Goal: Information Seeking & Learning: Learn about a topic

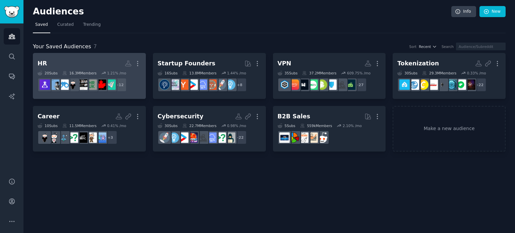
click at [96, 64] on h2 "HR More" at bounding box center [90, 64] width 104 height 12
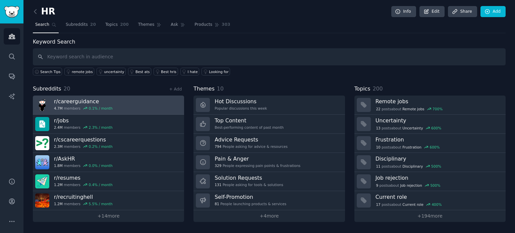
click at [72, 100] on h3 "r/ careerguidance" at bounding box center [83, 101] width 59 height 7
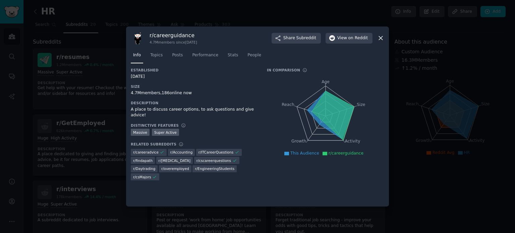
click at [101, 76] on div at bounding box center [257, 116] width 515 height 233
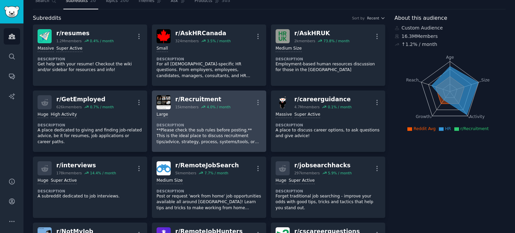
scroll to position [34, 0]
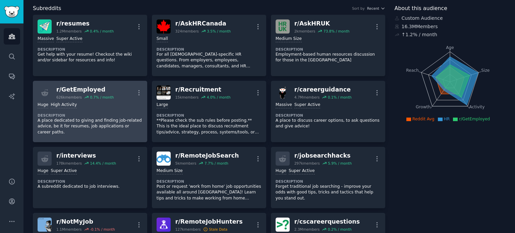
click at [105, 107] on div "Huge High Activity" at bounding box center [90, 105] width 105 height 6
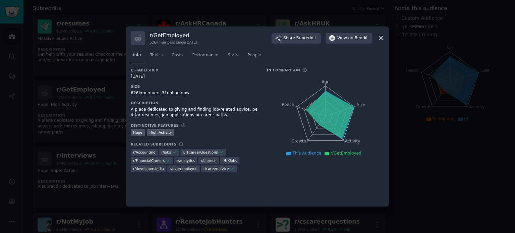
click at [95, 92] on div at bounding box center [257, 116] width 515 height 233
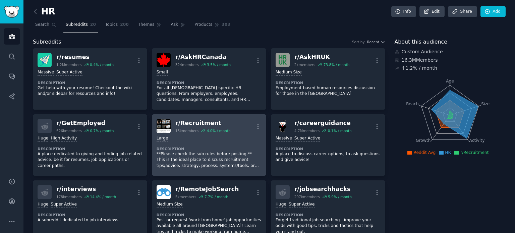
click at [195, 147] on dt "Description" at bounding box center [209, 149] width 105 height 5
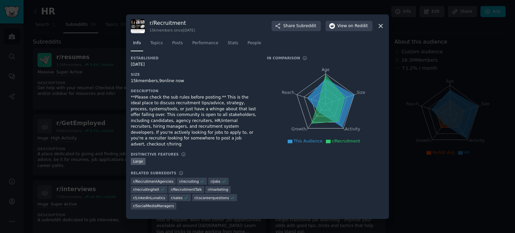
click at [105, 75] on div at bounding box center [257, 116] width 515 height 233
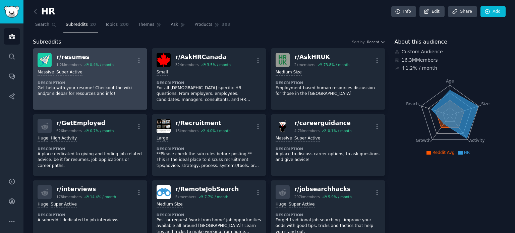
click at [108, 79] on div "Massive Super Active Description Get help with your resume! Checkout the wiki a…" at bounding box center [90, 83] width 105 height 32
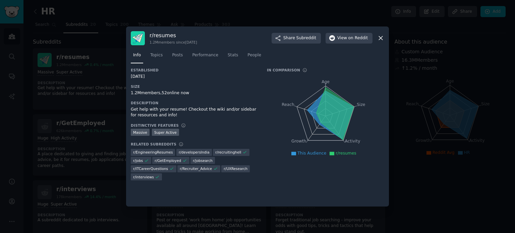
click at [145, 111] on div "Get help with your resume! Checkout the wiki and/or sidebar for resources and i…" at bounding box center [194, 113] width 127 height 12
click at [143, 110] on div "Get help with your resume! Checkout the wiki and/or sidebar for resources and i…" at bounding box center [194, 113] width 127 height 12
drag, startPoint x: 129, startPoint y: 110, endPoint x: 157, endPoint y: 111, distance: 27.5
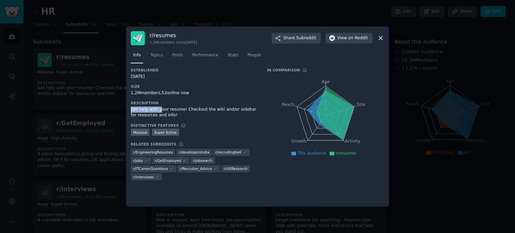
click at [157, 111] on div "r/ resumes 1.2M members since [DATE] Share Subreddit View on Reddit Info Topics…" at bounding box center [257, 116] width 263 height 180
click at [156, 54] on span "Topics" at bounding box center [156, 55] width 12 height 6
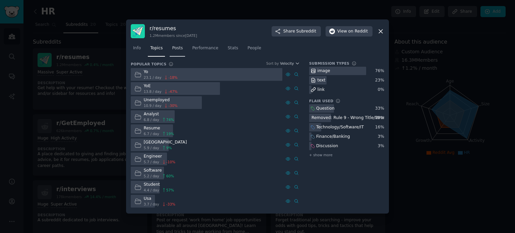
click at [177, 48] on span "Posts" at bounding box center [177, 48] width 11 height 6
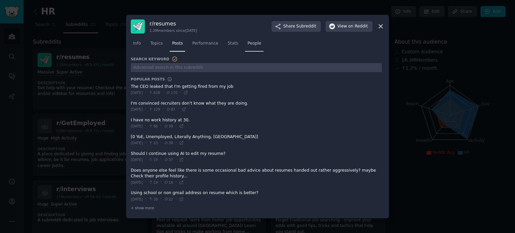
click at [247, 47] on span "People" at bounding box center [254, 44] width 14 height 6
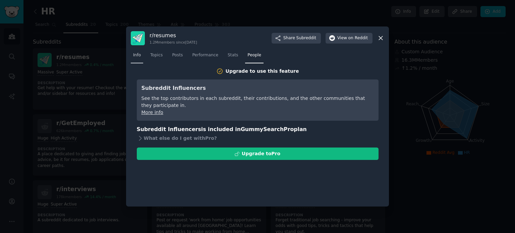
click at [137, 57] on span "Info" at bounding box center [137, 55] width 8 height 6
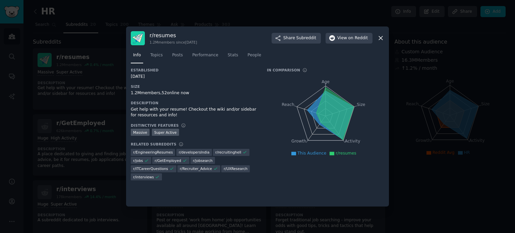
click at [99, 110] on div at bounding box center [257, 116] width 515 height 233
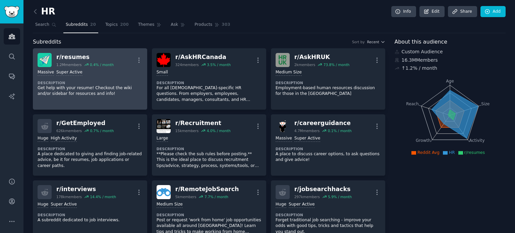
click at [105, 101] on link "r/ resumes 1.2M members 0.4 % / month More Massive Super Active Description Get…" at bounding box center [90, 78] width 114 height 61
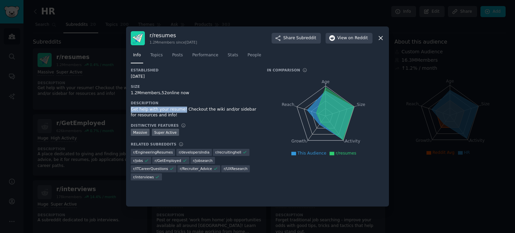
drag, startPoint x: 131, startPoint y: 110, endPoint x: 180, endPoint y: 109, distance: 48.3
click at [180, 109] on div "Get help with your resume! Checkout the wiki and/or sidebar for resources and i…" at bounding box center [194, 113] width 127 height 12
copy div "Get help with your resume!"
click at [455, 74] on div at bounding box center [257, 116] width 515 height 233
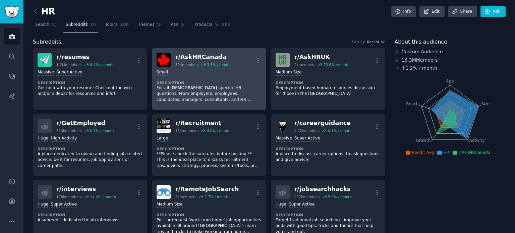
scroll to position [34, 0]
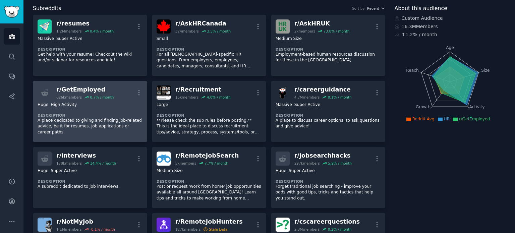
click at [125, 110] on div "Huge High Activity Description A place dedicated to giving and finding job-rela…" at bounding box center [90, 119] width 105 height 38
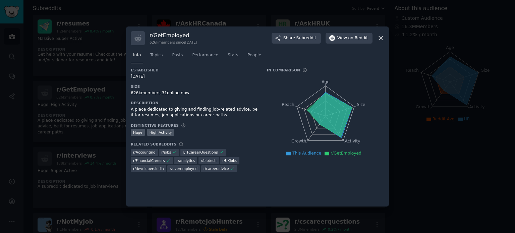
click at [146, 114] on div "A place dedicated to giving and finding job-related advice, be it for resumes, …" at bounding box center [194, 113] width 127 height 12
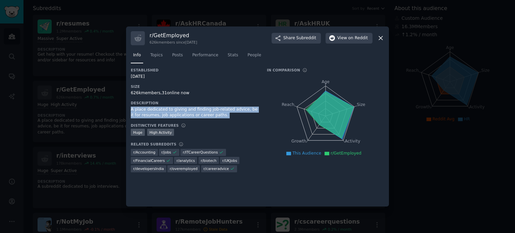
click at [146, 114] on div "A place dedicated to giving and finding job-related advice, be it for resumes, …" at bounding box center [194, 113] width 127 height 12
copy div "A place dedicated to giving and finding job-related advice, be it for resumes, …"
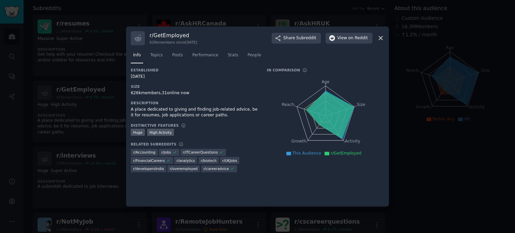
click at [455, 110] on div at bounding box center [257, 116] width 515 height 233
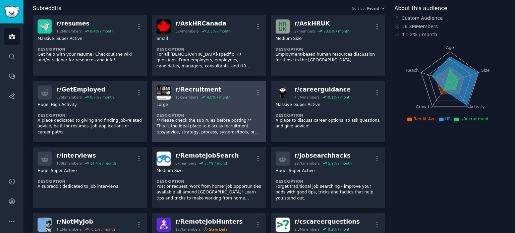
click at [204, 106] on div "Large" at bounding box center [209, 105] width 105 height 6
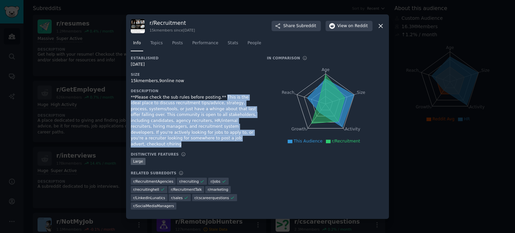
drag, startPoint x: 215, startPoint y: 104, endPoint x: 245, endPoint y: 146, distance: 51.9
click at [245, 146] on div "**Please check the sub rules before posting.** This is the ideal place to discu…" at bounding box center [194, 121] width 127 height 53
click at [219, 130] on div "**Please check the sub rules before posting.** This is the ideal place to discu…" at bounding box center [194, 121] width 127 height 53
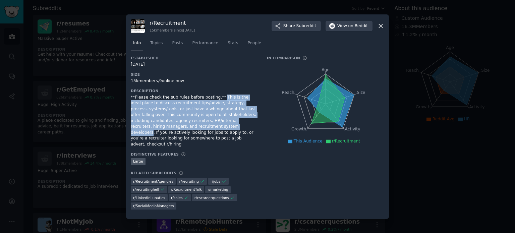
drag, startPoint x: 215, startPoint y: 104, endPoint x: 151, endPoint y: 133, distance: 70.4
click at [151, 133] on div "**Please check the sub rules before posting.** This is the ideal place to discu…" at bounding box center [194, 121] width 127 height 53
copy div "This is the ideal place to discuss recruitment tips/advice, strategy, process, …"
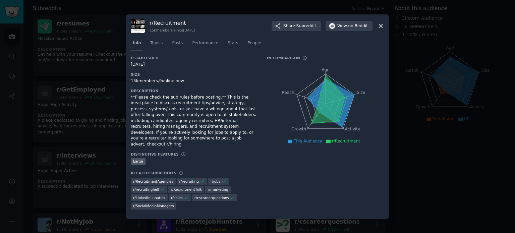
click at [453, 133] on div at bounding box center [257, 116] width 515 height 233
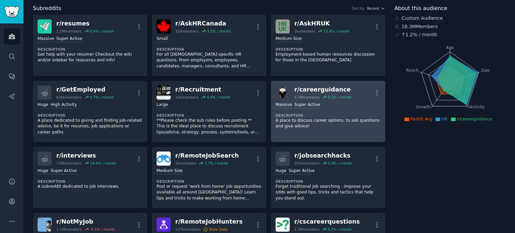
click at [337, 120] on p "A place to discuss career options, to ask questions and give advice!" at bounding box center [328, 124] width 105 height 12
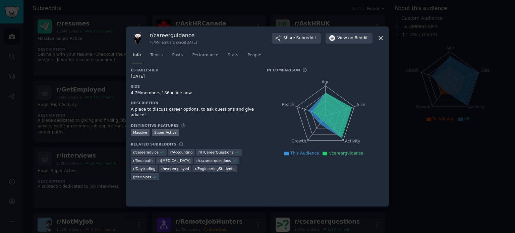
click at [173, 108] on div "A place to discuss career options, to ask questions and give advice!" at bounding box center [194, 113] width 127 height 12
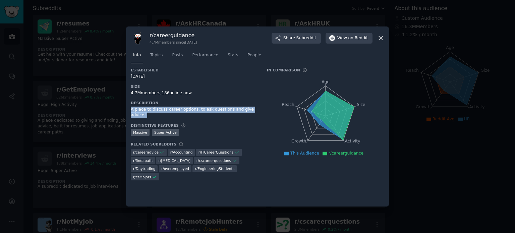
click at [173, 108] on div "A place to discuss career options, to ask questions and give advice!" at bounding box center [194, 113] width 127 height 12
copy div "A place to discuss career options, to ask questions and give advice!"
click at [432, 92] on div at bounding box center [257, 116] width 515 height 233
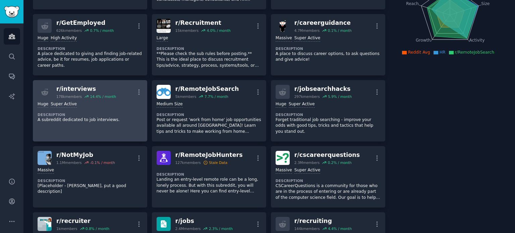
scroll to position [101, 0]
click at [98, 125] on link "r/ interviews 178k members 14.4 % / month More Huge Super Active Description A …" at bounding box center [90, 110] width 114 height 61
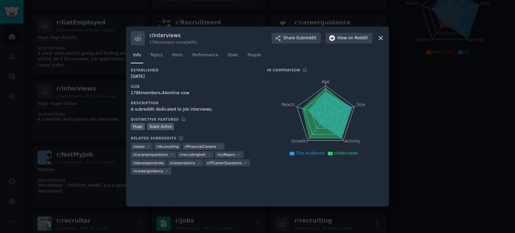
click at [147, 109] on div "A subreddit dedicated to job interviews." at bounding box center [194, 110] width 127 height 6
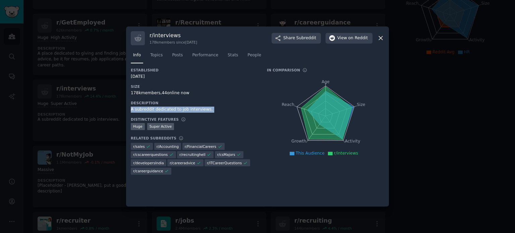
click at [147, 109] on div "A subreddit dedicated to job interviews." at bounding box center [194, 110] width 127 height 6
copy div "A subreddit dedicated to job interviews."
click at [449, 117] on div at bounding box center [257, 116] width 515 height 233
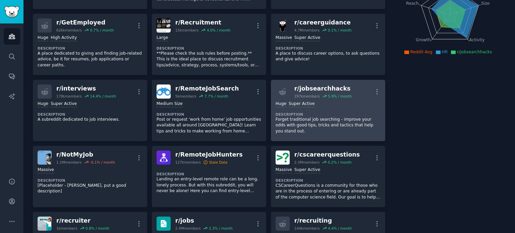
click at [348, 108] on div ">= 95th percentile for submissions / day Huge Super Active Description Forget t…" at bounding box center [328, 118] width 105 height 38
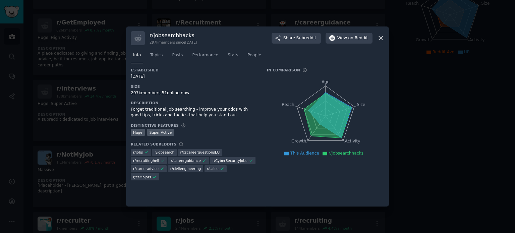
click at [155, 110] on div "Forget traditional job searching - improve your odds with good tips, tricks and…" at bounding box center [194, 113] width 127 height 12
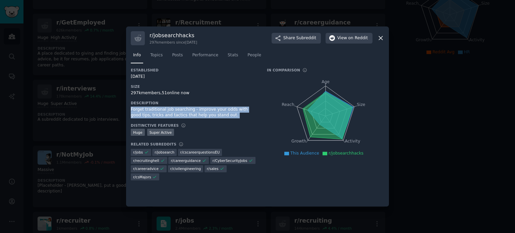
click at [155, 110] on div "Forget traditional job searching - improve your odds with good tips, tricks and…" at bounding box center [194, 113] width 127 height 12
copy div "Forget traditional job searching - improve your odds with good tips, tricks and…"
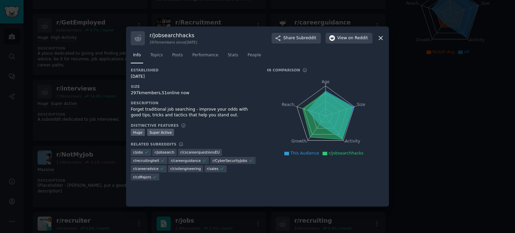
click at [41, 114] on div at bounding box center [257, 116] width 515 height 233
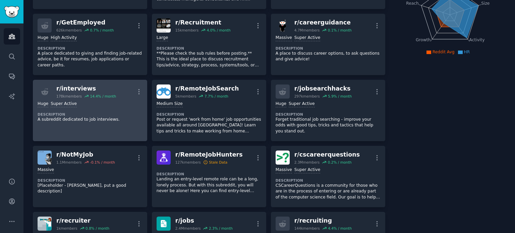
scroll to position [134, 0]
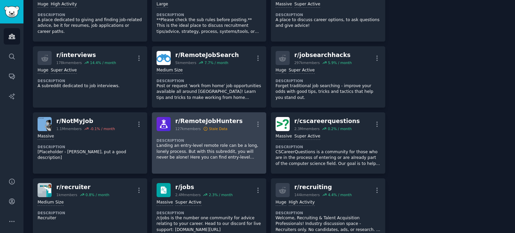
click at [189, 145] on p "Landing an entry-level remote role can be a long, lonely process. But with this…" at bounding box center [209, 152] width 105 height 18
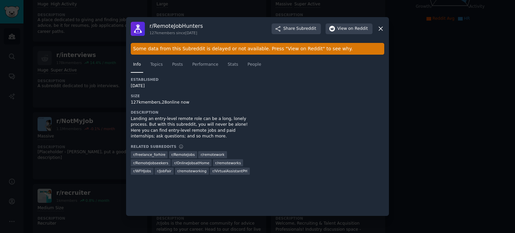
click at [144, 120] on div "Landing an entry-level remote role can be a long, lonely process. But with this…" at bounding box center [194, 127] width 127 height 23
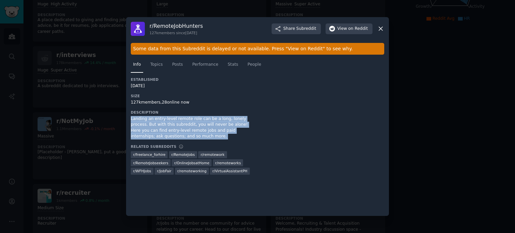
click at [144, 120] on div "Landing an entry-level remote role can be a long, lonely process. But with this…" at bounding box center [194, 127] width 127 height 23
copy div "Landing an entry-level remote role can be a long, lonely process. But with this…"
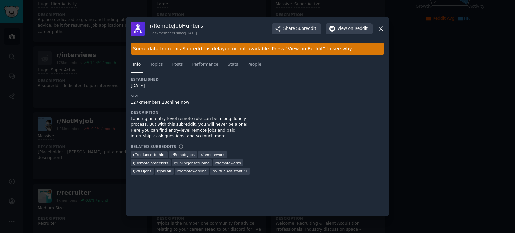
click at [429, 104] on div at bounding box center [257, 116] width 515 height 233
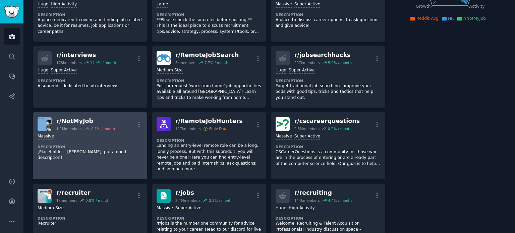
click at [107, 138] on div "Massive" at bounding box center [90, 136] width 105 height 6
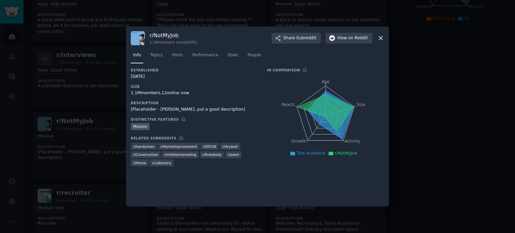
click at [432, 108] on div at bounding box center [257, 116] width 515 height 233
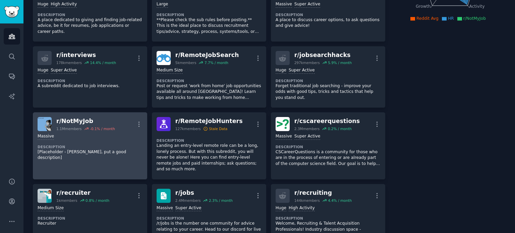
click at [79, 150] on p "[Placeholder - [PERSON_NAME], put a good description]" at bounding box center [90, 155] width 105 height 12
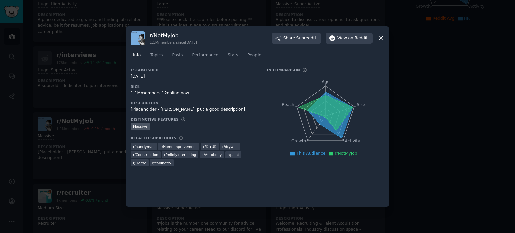
click at [175, 109] on div "[Placeholder - [PERSON_NAME], put a good description]" at bounding box center [194, 110] width 127 height 6
copy div "[Placeholder - [PERSON_NAME], put a good description]"
click at [440, 157] on div at bounding box center [257, 116] width 515 height 233
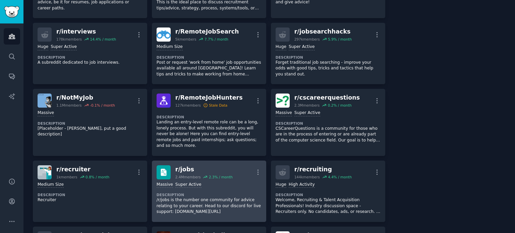
scroll to position [201, 0]
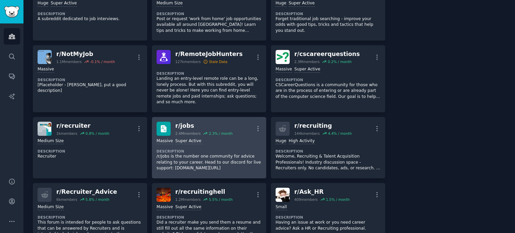
click at [224, 154] on p "/r/jobs is the number one community for advice relating to your career. Head to…" at bounding box center [209, 163] width 105 height 18
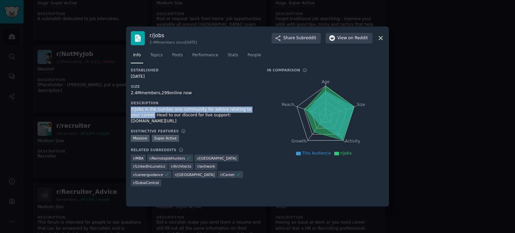
drag, startPoint x: 143, startPoint y: 116, endPoint x: 129, endPoint y: 109, distance: 15.8
click at [129, 109] on div "r/ jobs 2.4M members since [DATE] Share Subreddit View on Reddit Info Topics Po…" at bounding box center [257, 116] width 263 height 180
copy div "/r/jobs is the number one community for advice relating to your career."
click at [436, 154] on div at bounding box center [257, 116] width 515 height 233
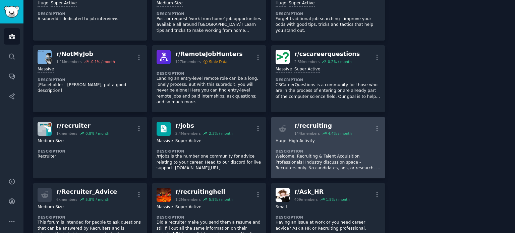
click at [326, 141] on div "Huge High Activity Description Welcome, Recruiting & Talent Acquisition Profess…" at bounding box center [328, 155] width 105 height 38
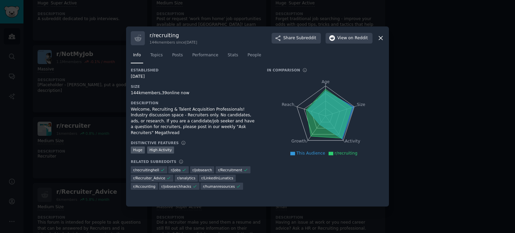
click at [161, 114] on div "Welcome, Recruiting & Talent Acquisition Professionals! Industry discussion spa…" at bounding box center [194, 122] width 127 height 30
click at [161, 113] on div "Welcome, Recruiting & Talent Acquisition Professionals! Industry discussion spa…" at bounding box center [194, 122] width 127 height 30
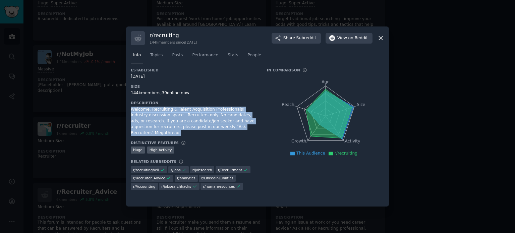
click at [161, 113] on div "Welcome, Recruiting & Talent Acquisition Professionals! Industry discussion spa…" at bounding box center [194, 122] width 127 height 30
copy div "Welcome, Recruiting & Talent Acquisition Professionals! Industry discussion spa…"
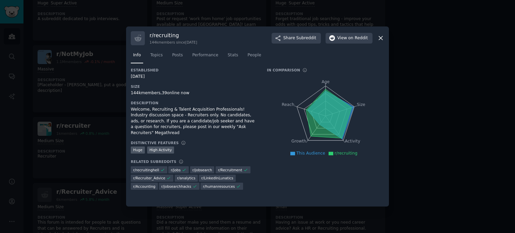
click at [447, 56] on div at bounding box center [257, 116] width 515 height 233
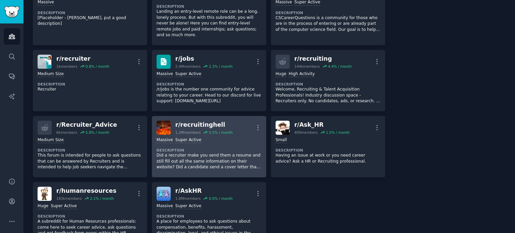
scroll to position [302, 0]
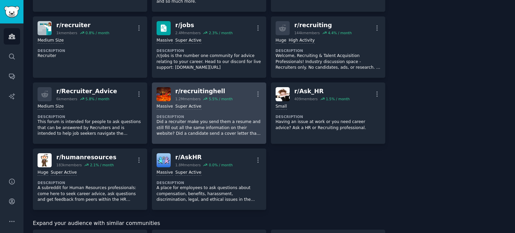
click at [198, 120] on p "Did a recruiter make you send them a resume and still fill out all the same inf…" at bounding box center [209, 128] width 105 height 18
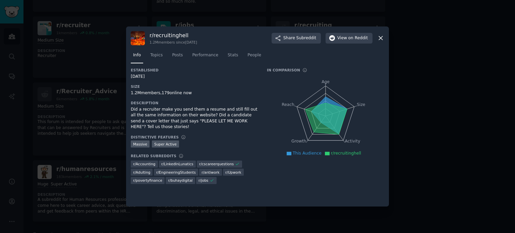
click at [171, 115] on div "Did a recruiter make you send them a resume and still fill out all the same inf…" at bounding box center [194, 118] width 127 height 23
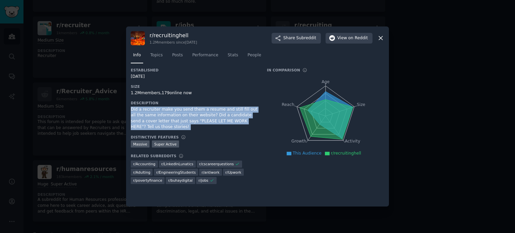
click at [171, 115] on div "Did a recruiter make you send them a resume and still fill out all the same inf…" at bounding box center [194, 118] width 127 height 23
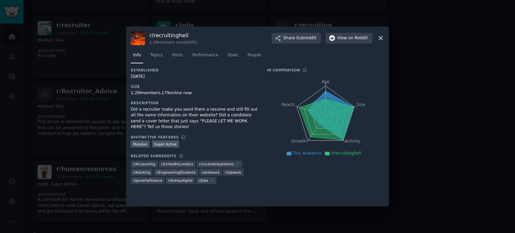
click at [470, 131] on div at bounding box center [257, 116] width 515 height 233
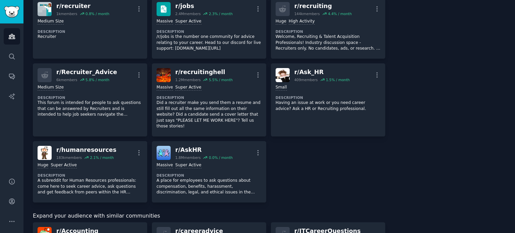
scroll to position [335, 0]
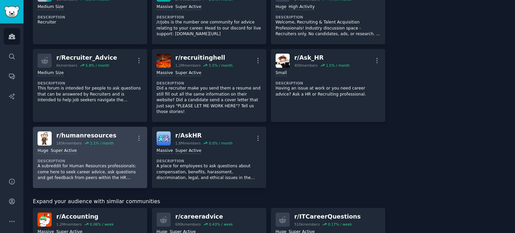
click at [108, 159] on dt "Description" at bounding box center [90, 161] width 105 height 5
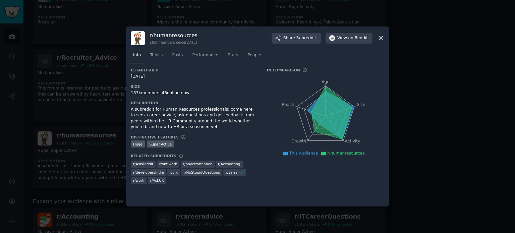
click at [157, 120] on div "A subreddit for Human Resources professionals: come here to seek career advice,…" at bounding box center [194, 118] width 127 height 23
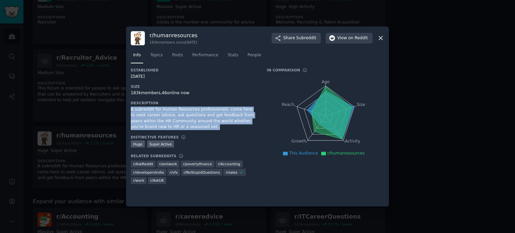
click at [157, 120] on div "A subreddit for Human Resources professionals: come here to seek career advice,…" at bounding box center [194, 118] width 127 height 23
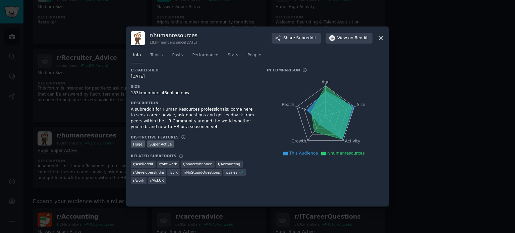
click at [412, 137] on div at bounding box center [257, 116] width 515 height 233
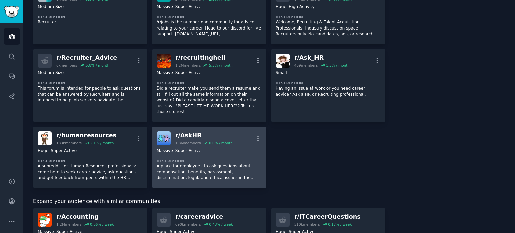
click at [218, 163] on p "A place for employees to ask questions about compensation, benefits, harassment…" at bounding box center [209, 172] width 105 height 18
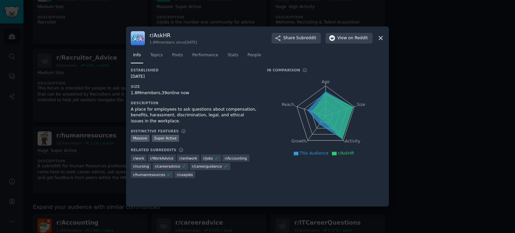
click at [148, 113] on div "A place for employees to ask questions about compensation, benefits, harassment…" at bounding box center [194, 116] width 127 height 18
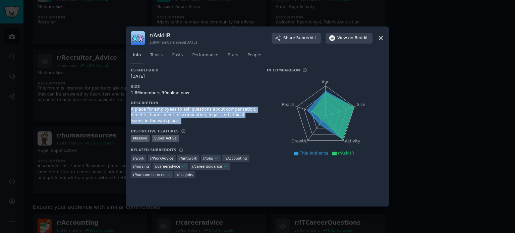
click at [148, 113] on div "A place for employees to ask questions about compensation, benefits, harassment…" at bounding box center [194, 116] width 127 height 18
